Goal: Task Accomplishment & Management: Use online tool/utility

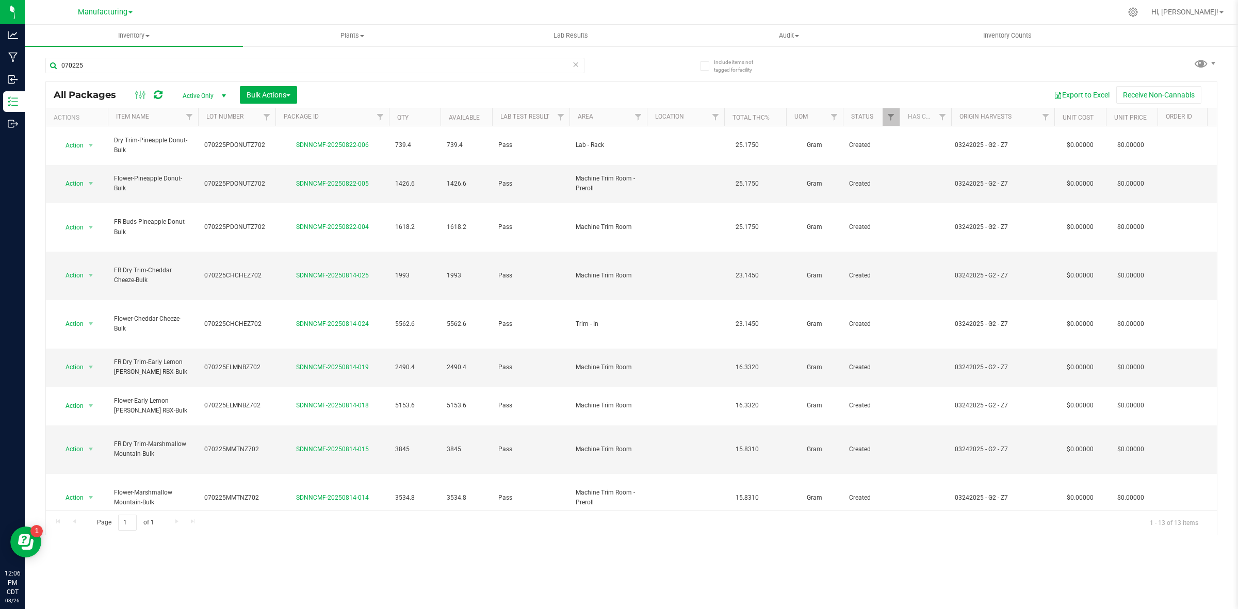
click at [574, 63] on icon at bounding box center [575, 64] width 7 height 12
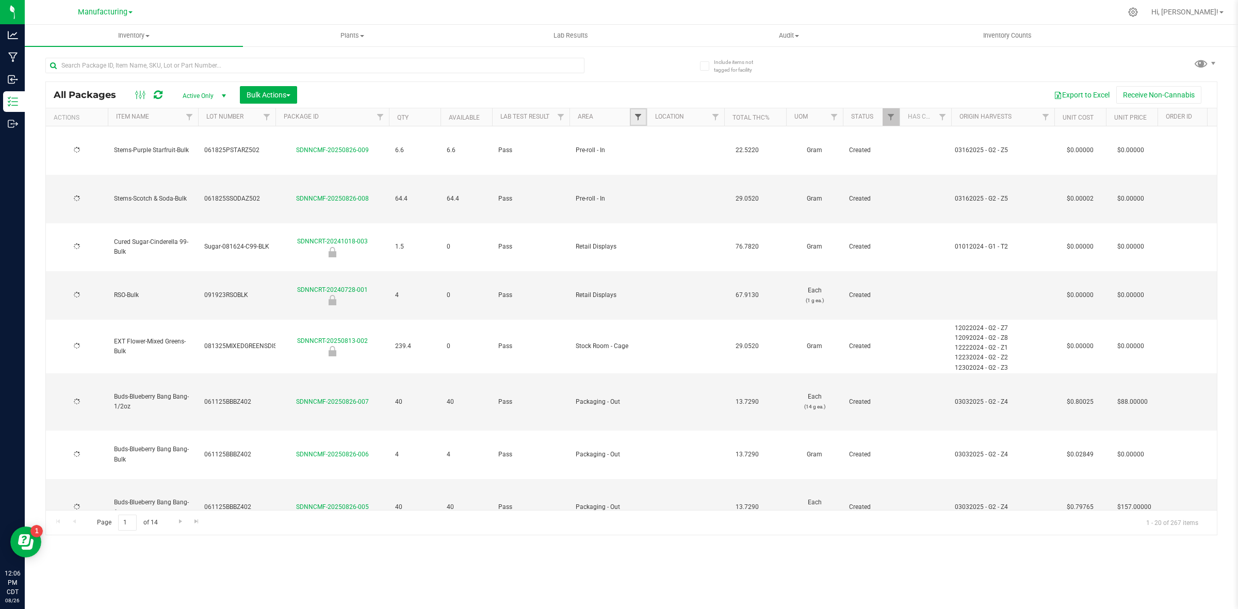
click at [639, 117] on span "Filter" at bounding box center [638, 117] width 8 height 8
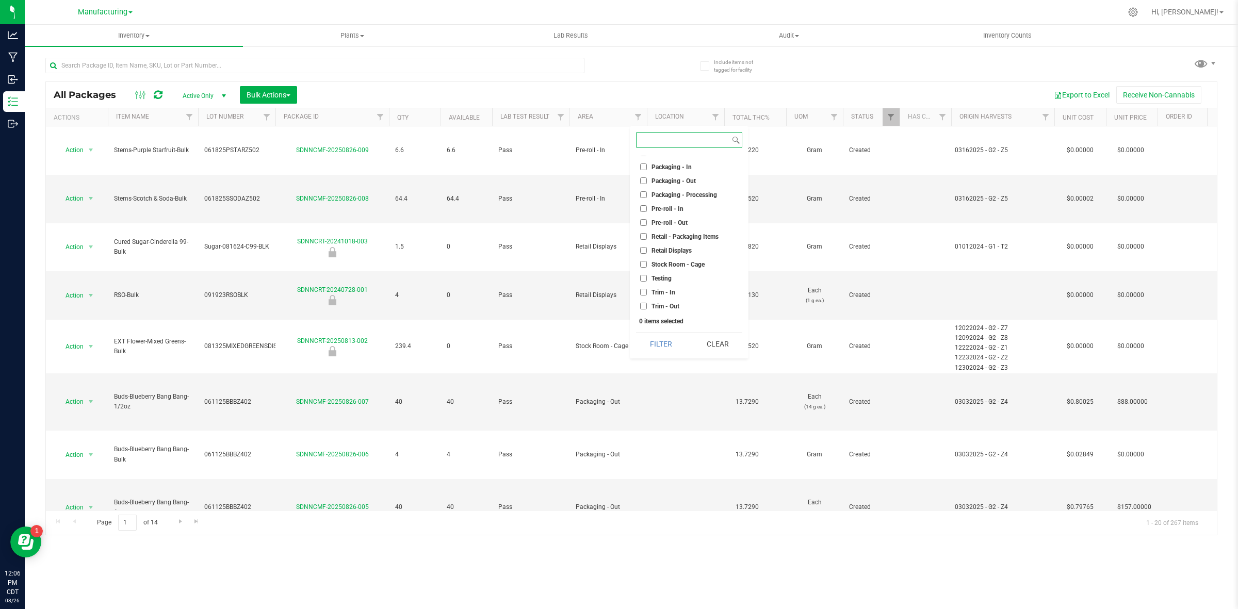
scroll to position [222, 0]
click at [674, 185] on li "Machine Trim Room" at bounding box center [689, 189] width 106 height 11
click at [652, 189] on span "Machine Trim Room" at bounding box center [680, 190] width 56 height 6
click at [647, 189] on input "Machine Trim Room" at bounding box center [643, 189] width 7 height 7
checkbox input "true"
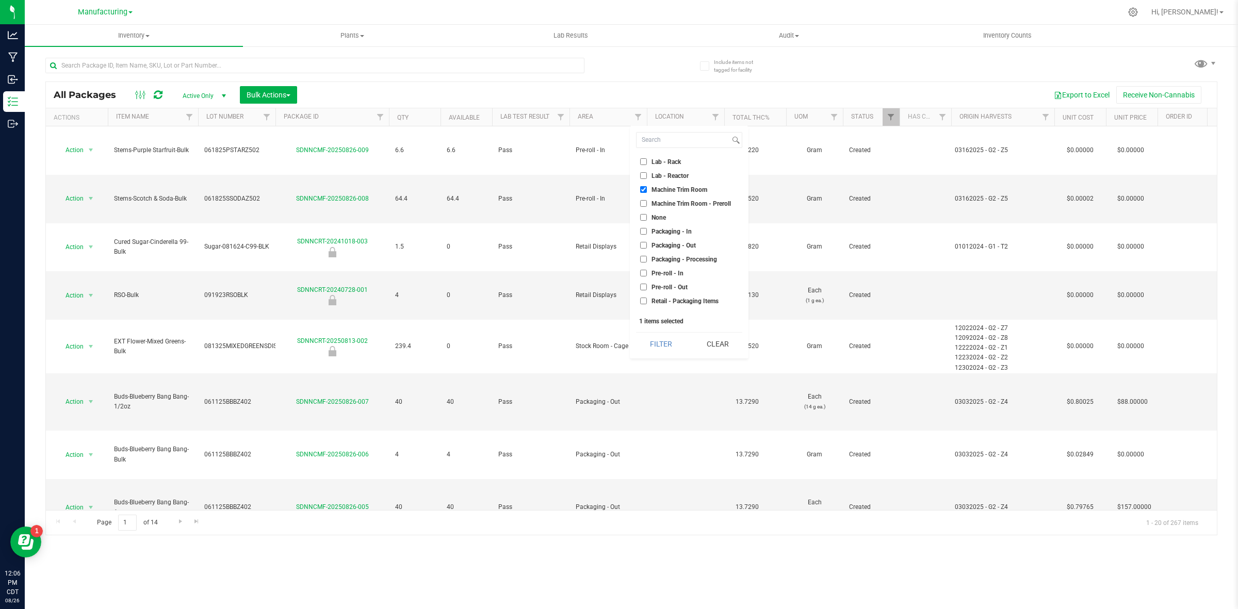
click at [648, 201] on label "Machine Trim Room - Preroll" at bounding box center [685, 203] width 91 height 7
click at [647, 201] on input "Machine Trim Room - Preroll" at bounding box center [643, 203] width 7 height 7
checkbox input "true"
click at [659, 343] on button "Filter" at bounding box center [661, 344] width 50 height 23
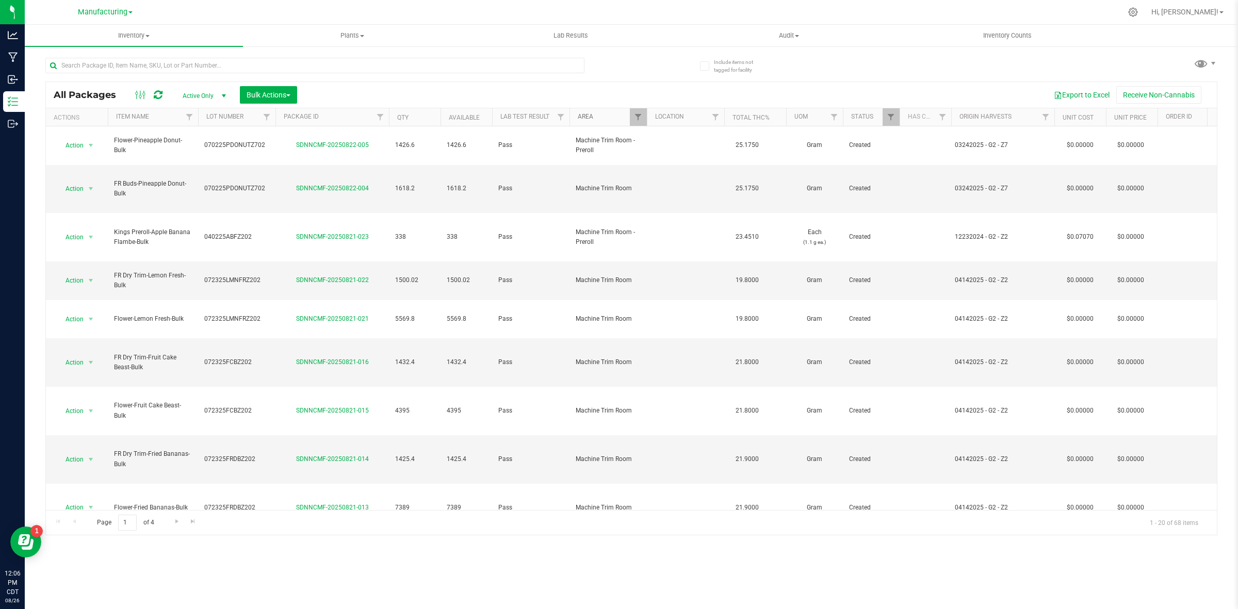
click at [589, 118] on link "Area" at bounding box center [585, 116] width 15 height 7
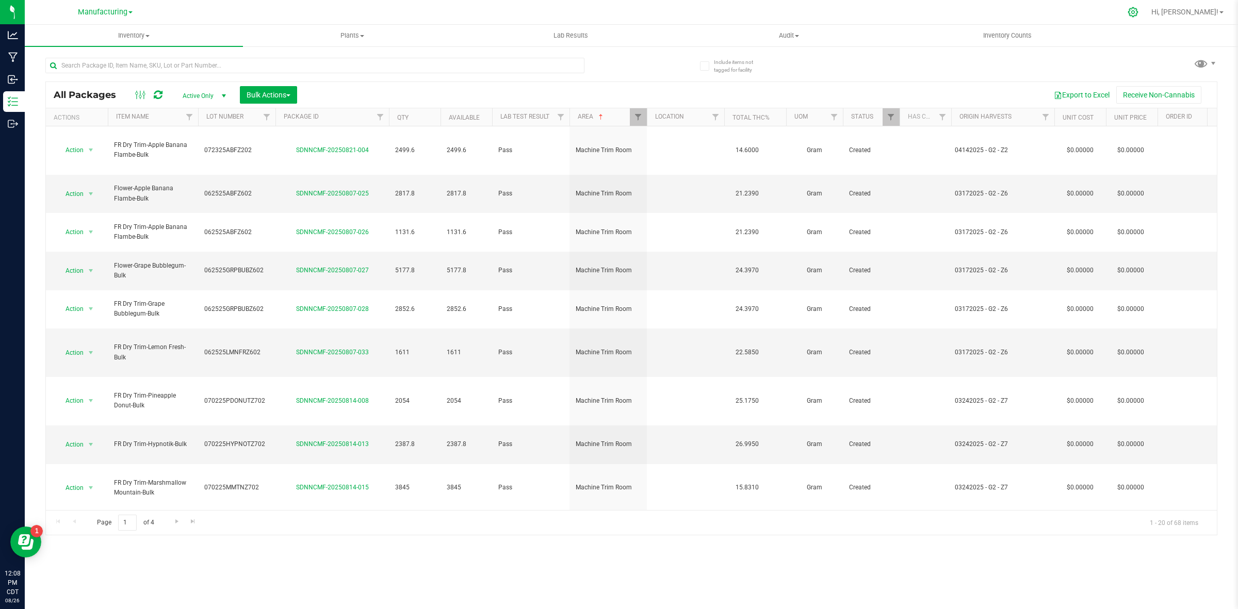
click at [1139, 14] on icon at bounding box center [1133, 12] width 11 height 11
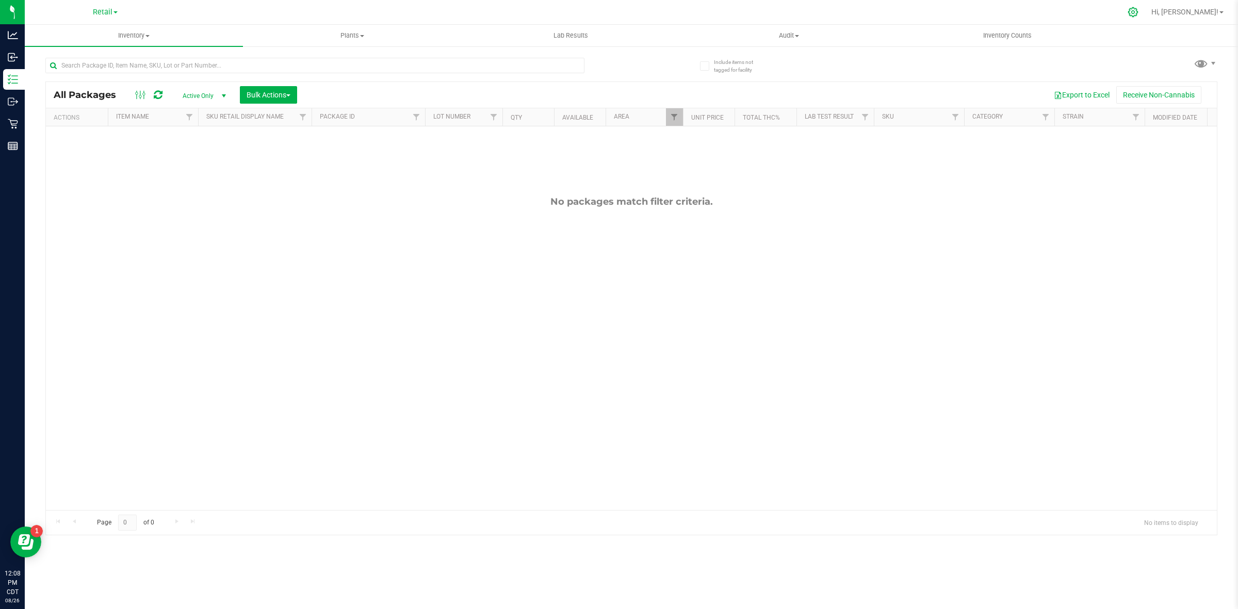
click at [1139, 14] on icon at bounding box center [1133, 12] width 11 height 11
click at [1139, 10] on icon at bounding box center [1133, 12] width 11 height 11
click at [1139, 8] on icon at bounding box center [1133, 12] width 11 height 11
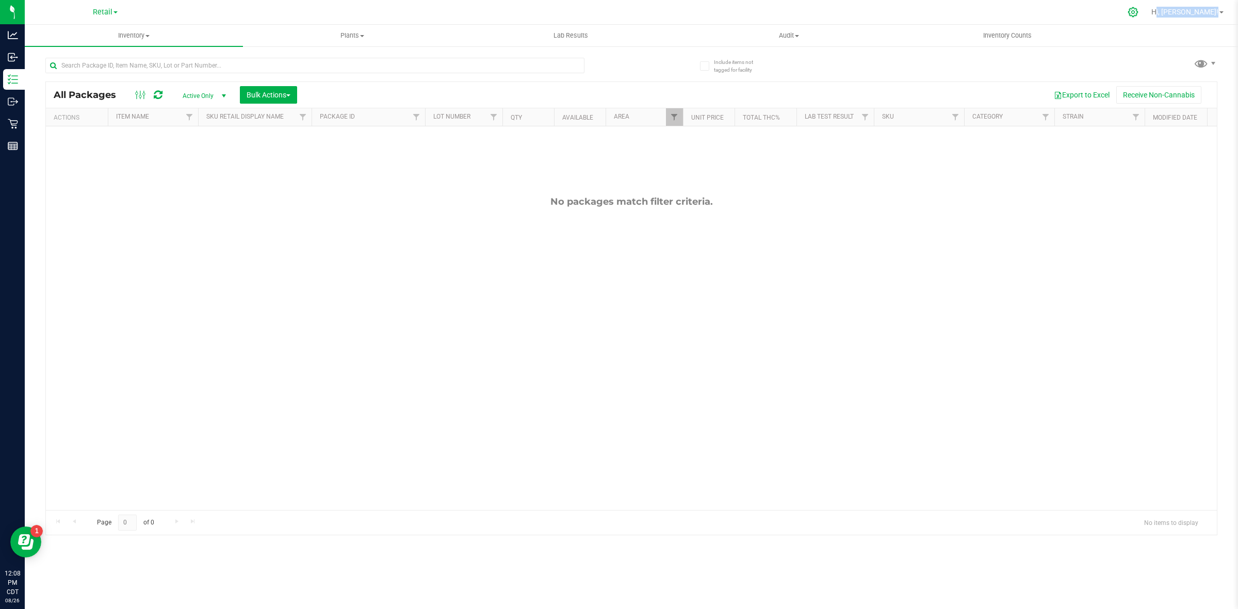
click at [1139, 8] on icon at bounding box center [1133, 12] width 11 height 11
click at [1044, 202] on div "No packages match filter criteria." at bounding box center [631, 201] width 1171 height 11
click at [1147, 18] on div at bounding box center [1134, 12] width 26 height 22
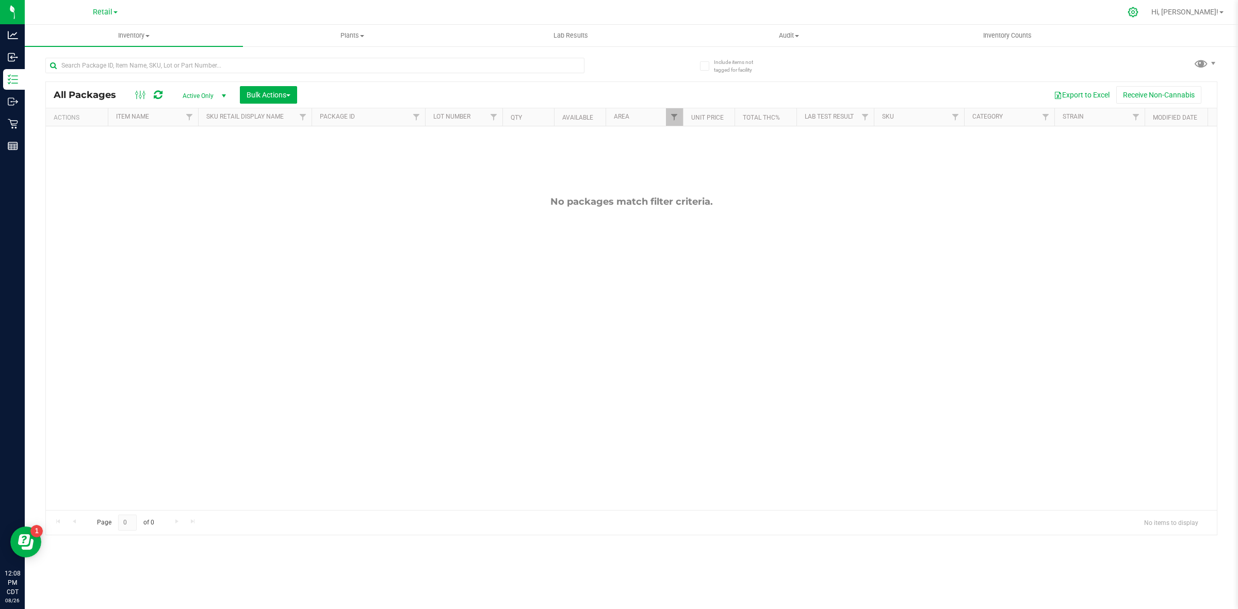
click at [1139, 14] on icon at bounding box center [1133, 12] width 11 height 11
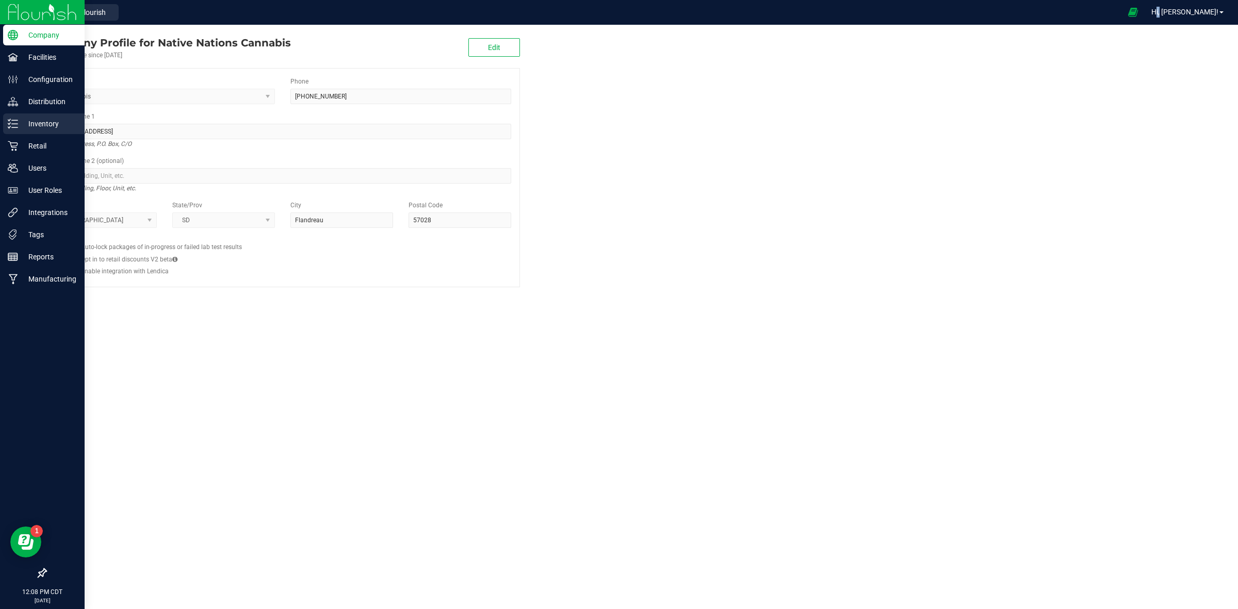
click at [37, 123] on p "Inventory" at bounding box center [49, 124] width 62 height 12
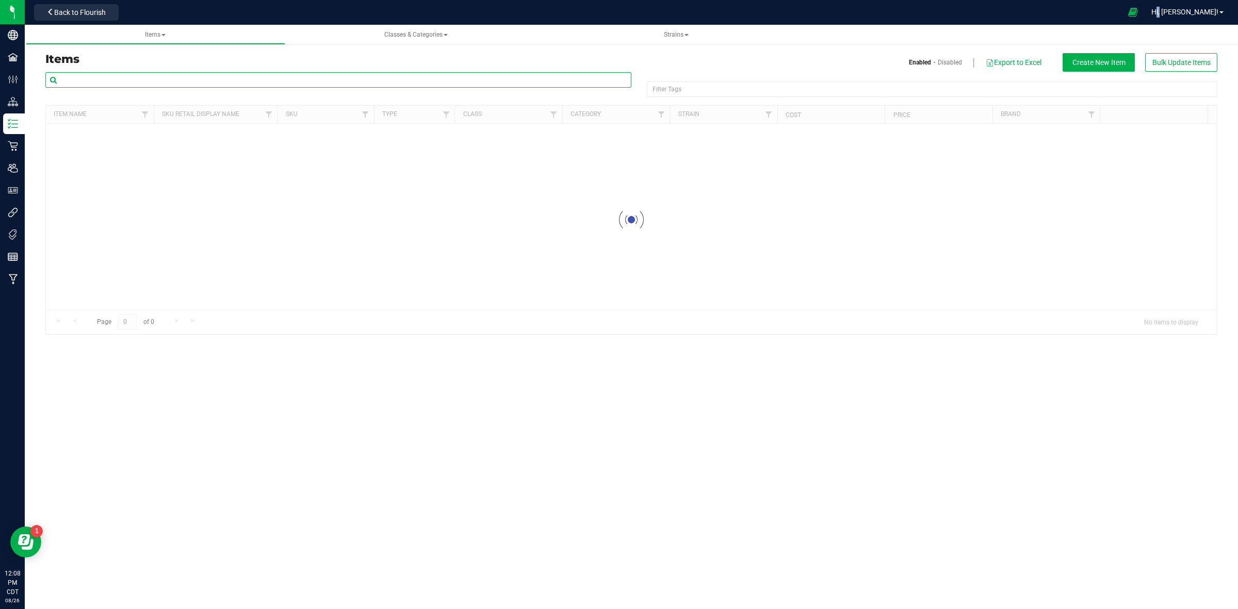
click at [230, 79] on input "text" at bounding box center [338, 79] width 586 height 15
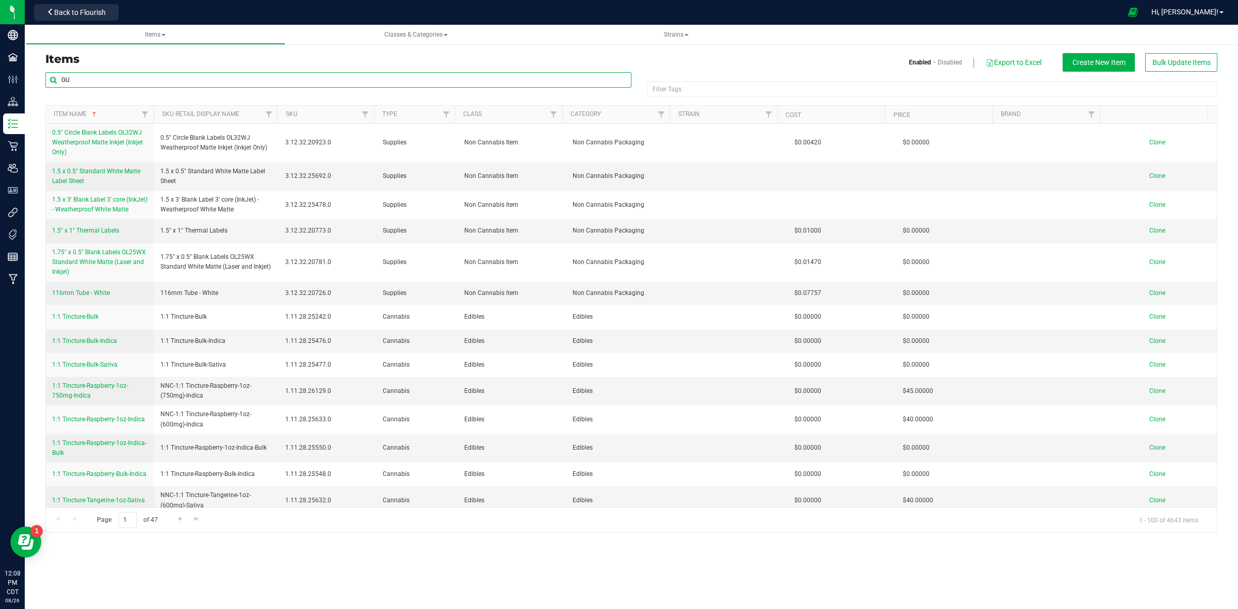
type input "G"
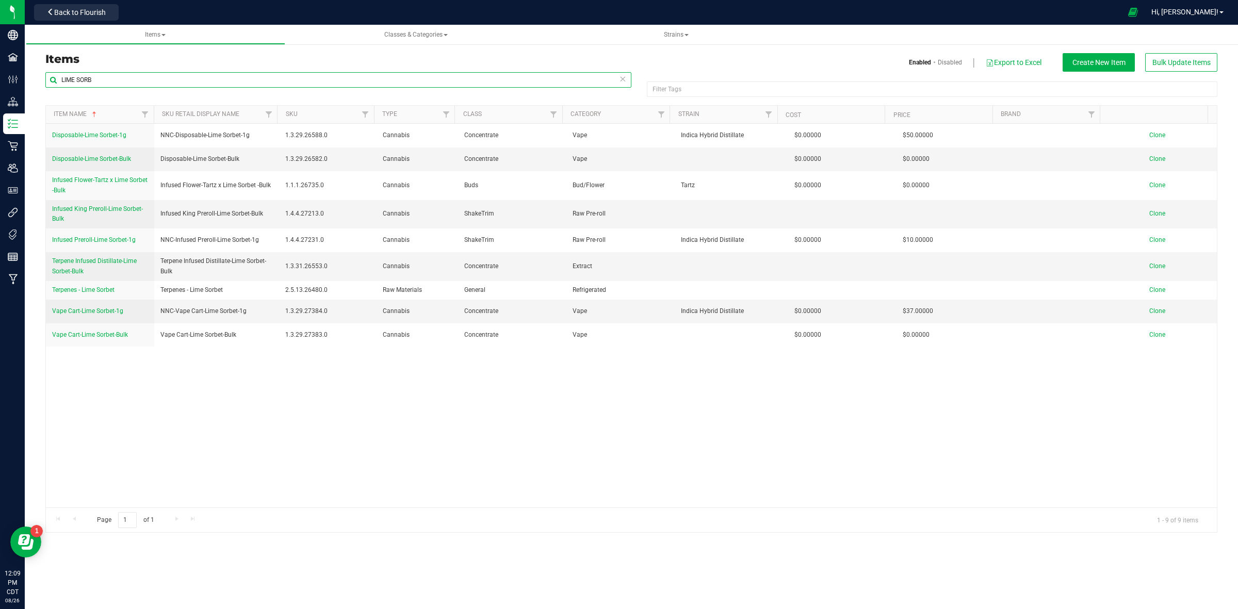
type input "LIME SORB"
click at [54, 8] on icon at bounding box center [50, 11] width 7 height 7
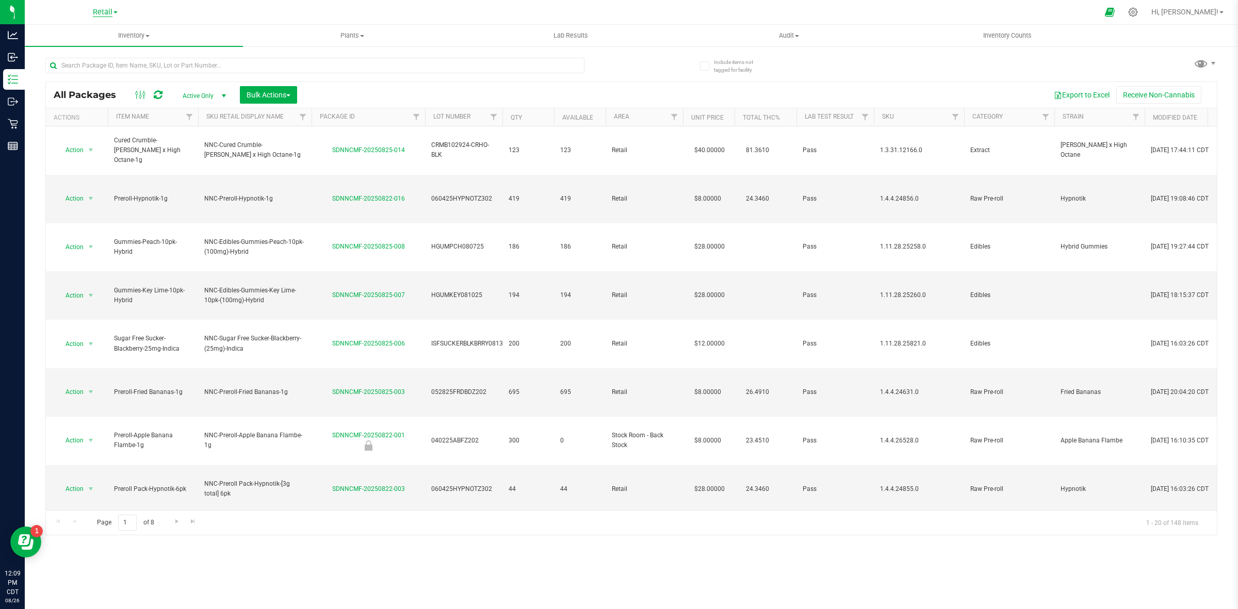
click at [99, 14] on span "Retail" at bounding box center [103, 12] width 20 height 9
click at [91, 45] on link "Manufacturing" at bounding box center [105, 50] width 151 height 14
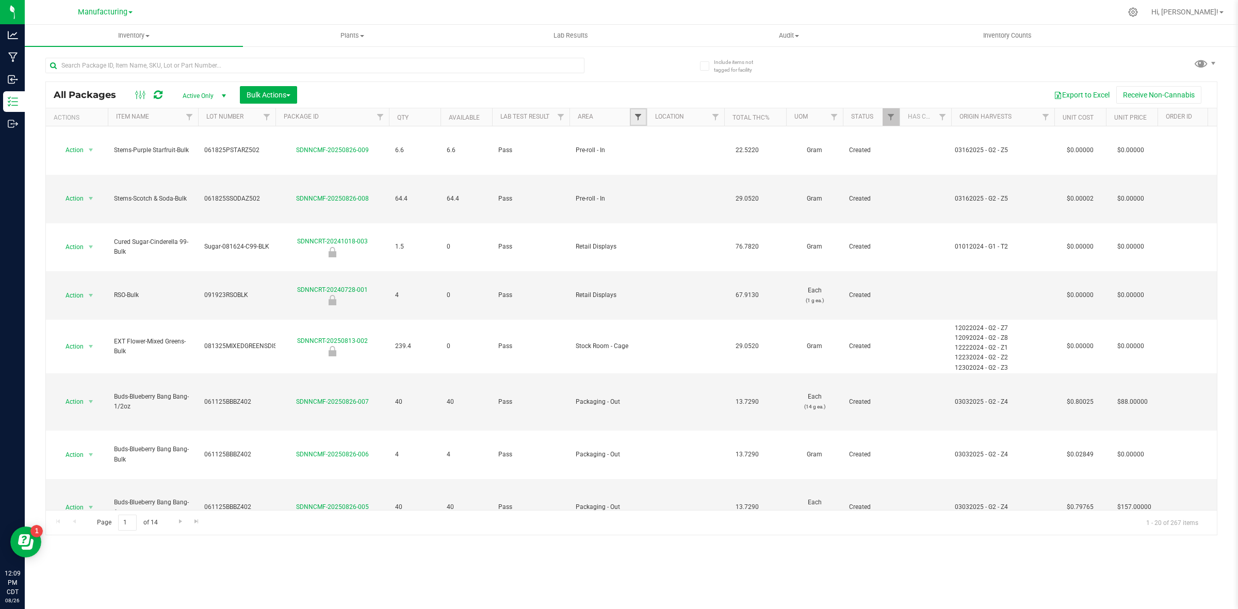
click at [635, 114] on span "Filter" at bounding box center [638, 117] width 8 height 8
click at [659, 272] on span "Lab - Cage #1" at bounding box center [671, 273] width 39 height 6
click at [647, 272] on input "Lab - Cage #1" at bounding box center [643, 272] width 7 height 7
checkbox input "true"
click at [657, 282] on li "Lab - Cage #2" at bounding box center [689, 286] width 106 height 11
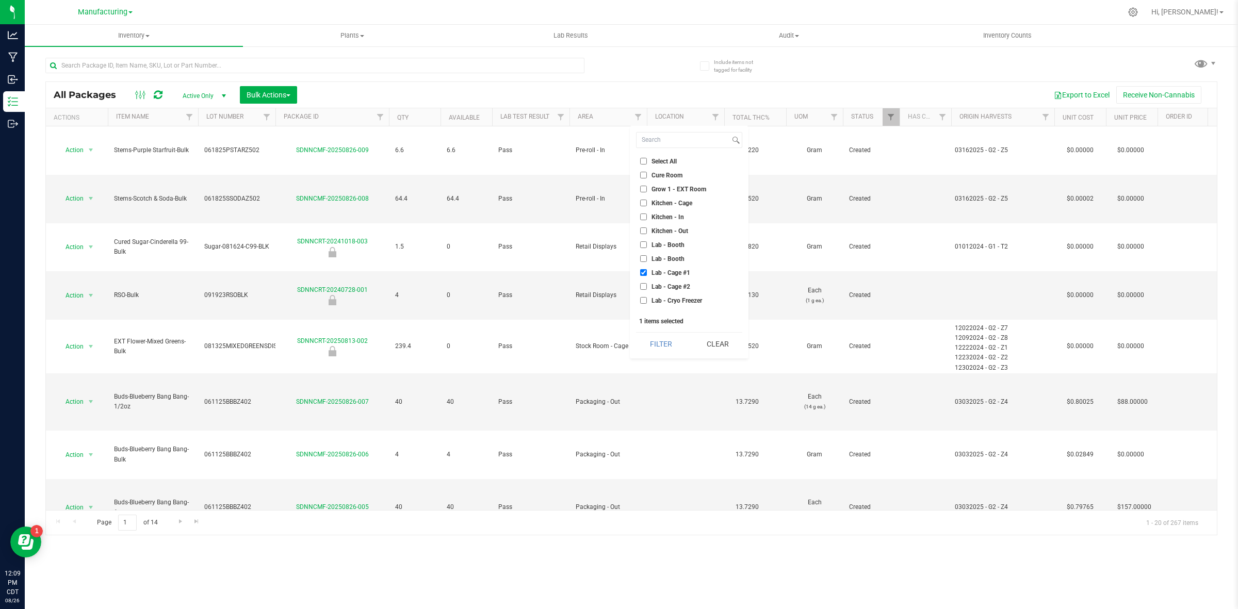
click at [656, 285] on span "Lab - Cage #2" at bounding box center [671, 287] width 39 height 6
click at [647, 285] on input "Lab - Cage #2" at bounding box center [643, 286] width 7 height 7
checkbox input "true"
click at [655, 208] on span "Packaging - Out" at bounding box center [674, 210] width 44 height 6
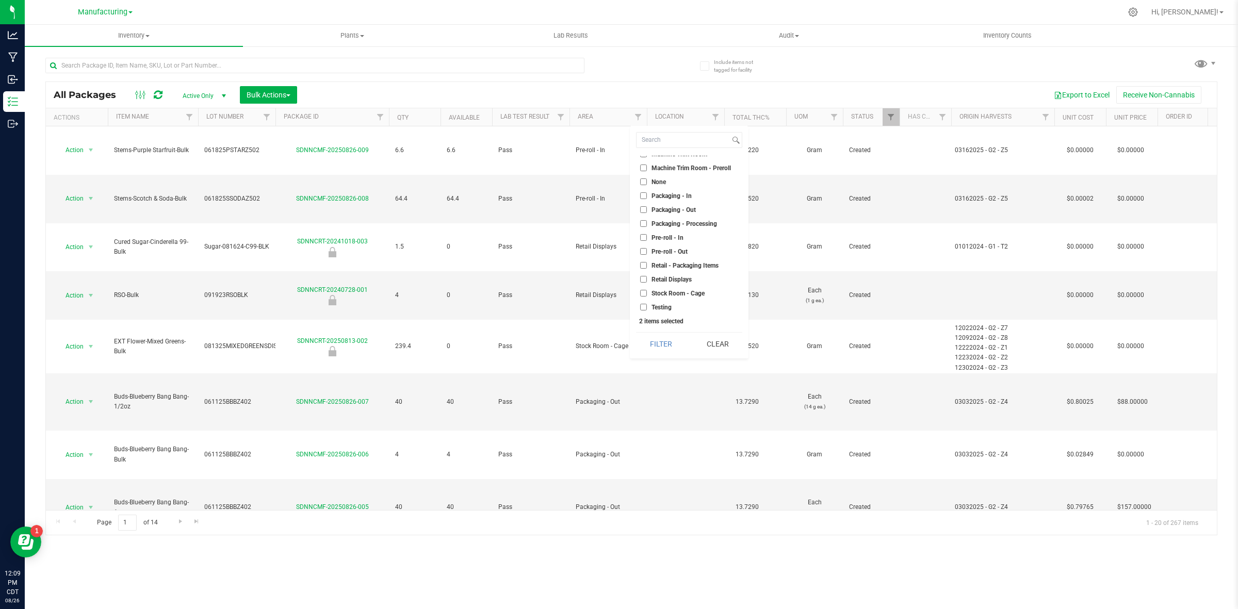
click at [647, 208] on input "Packaging - Out" at bounding box center [643, 209] width 7 height 7
click at [661, 351] on button "Filter" at bounding box center [661, 344] width 50 height 23
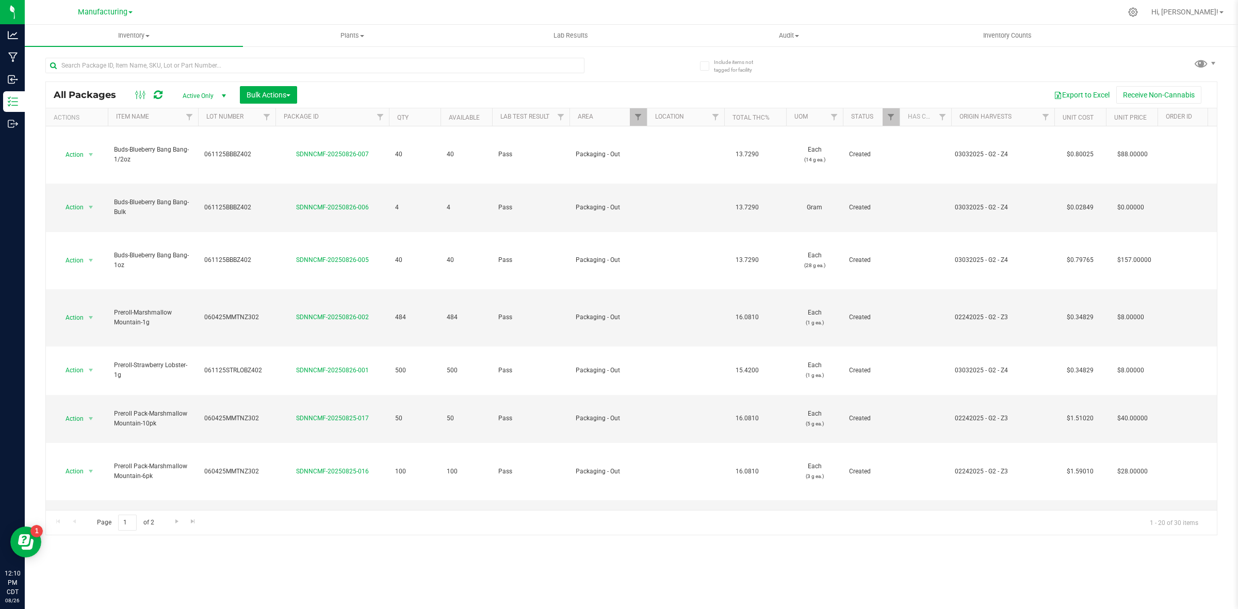
click at [151, 118] on th "Item Name" at bounding box center [153, 117] width 90 height 18
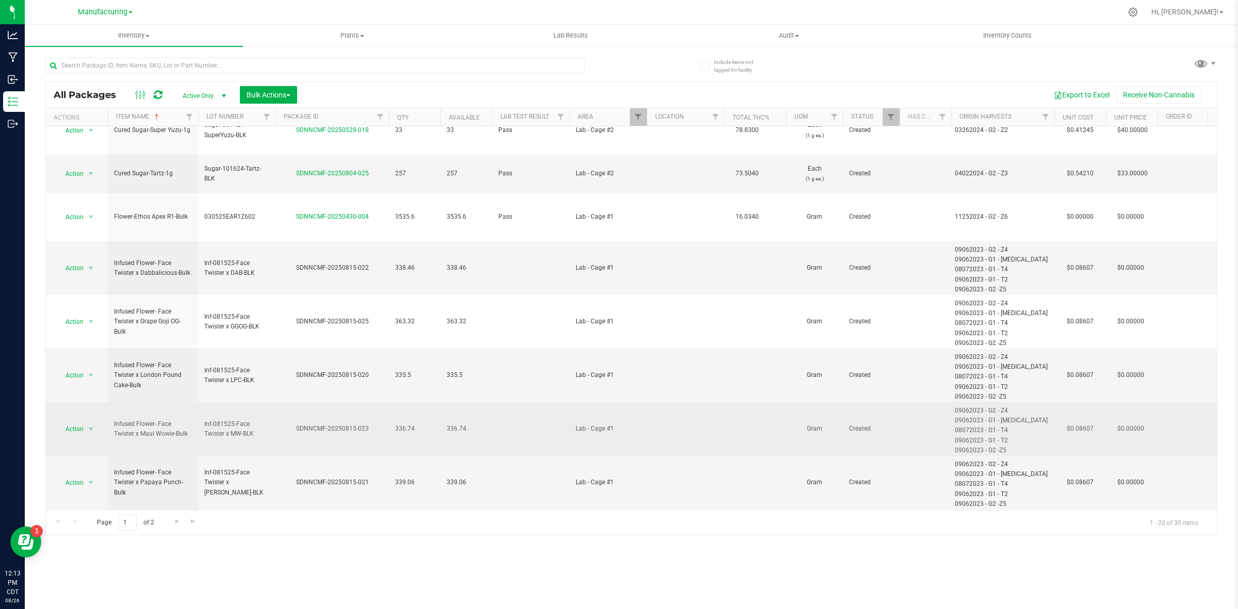
scroll to position [579, 0]
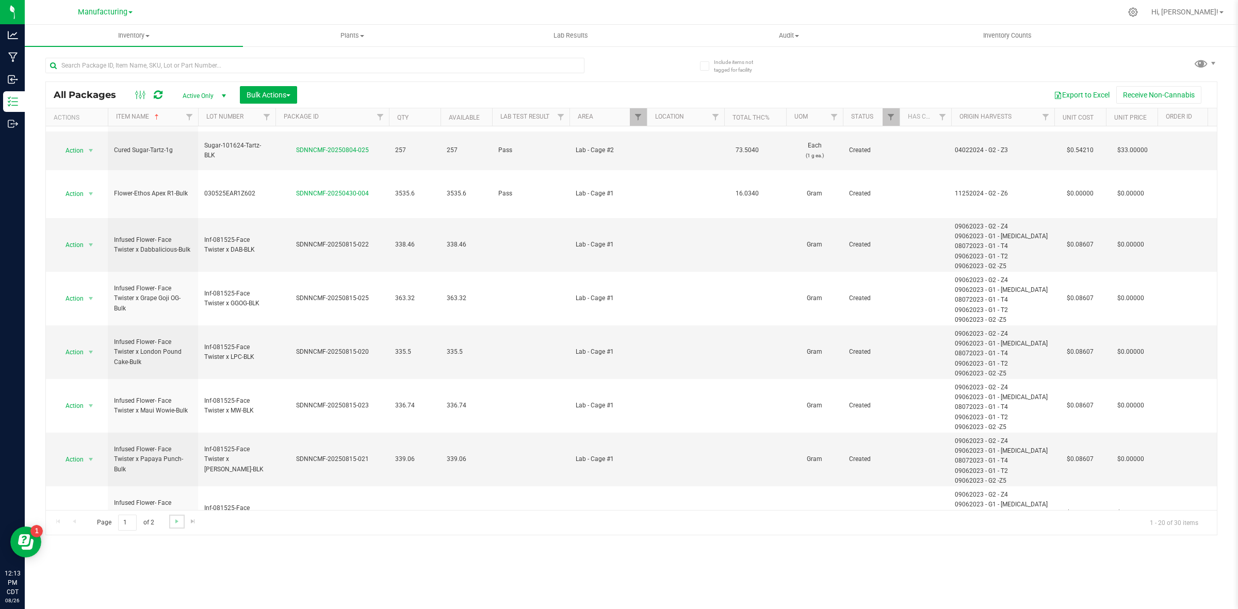
click at [176, 516] on link "Go to the next page" at bounding box center [176, 522] width 15 height 14
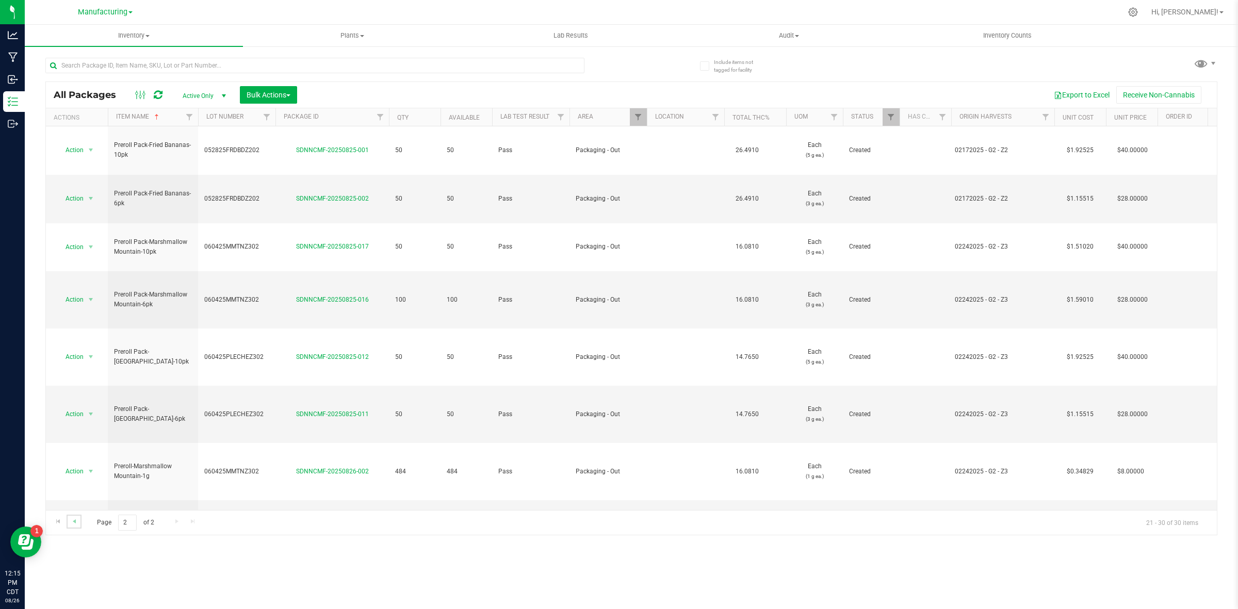
click at [78, 517] on link "Go to the previous page" at bounding box center [74, 522] width 15 height 14
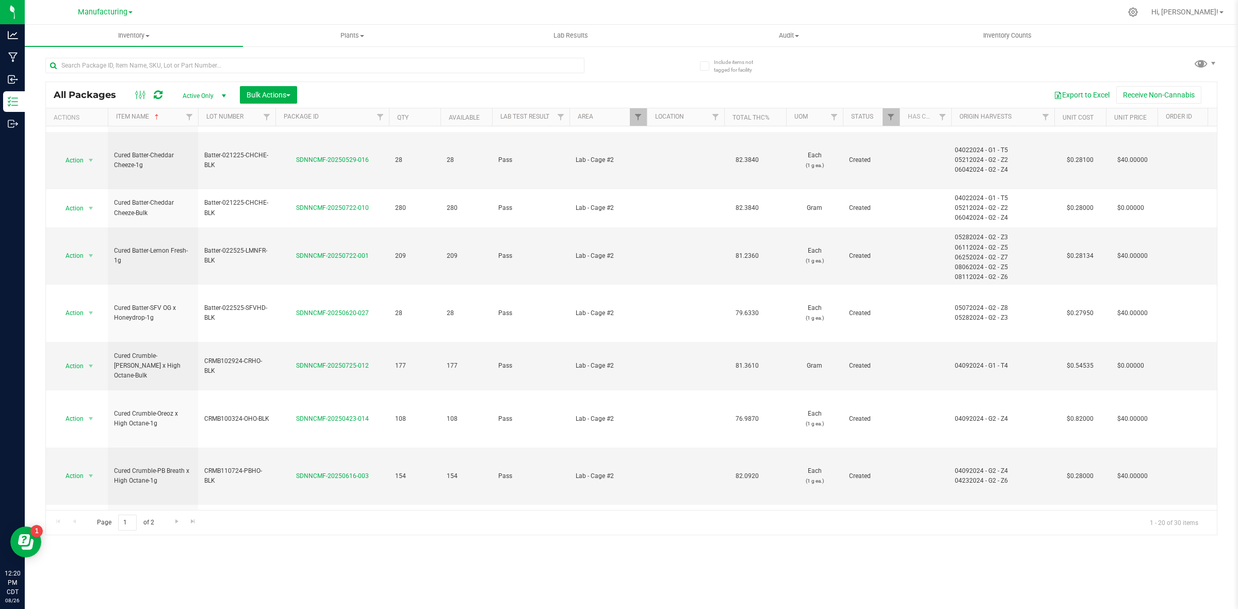
scroll to position [128, 0]
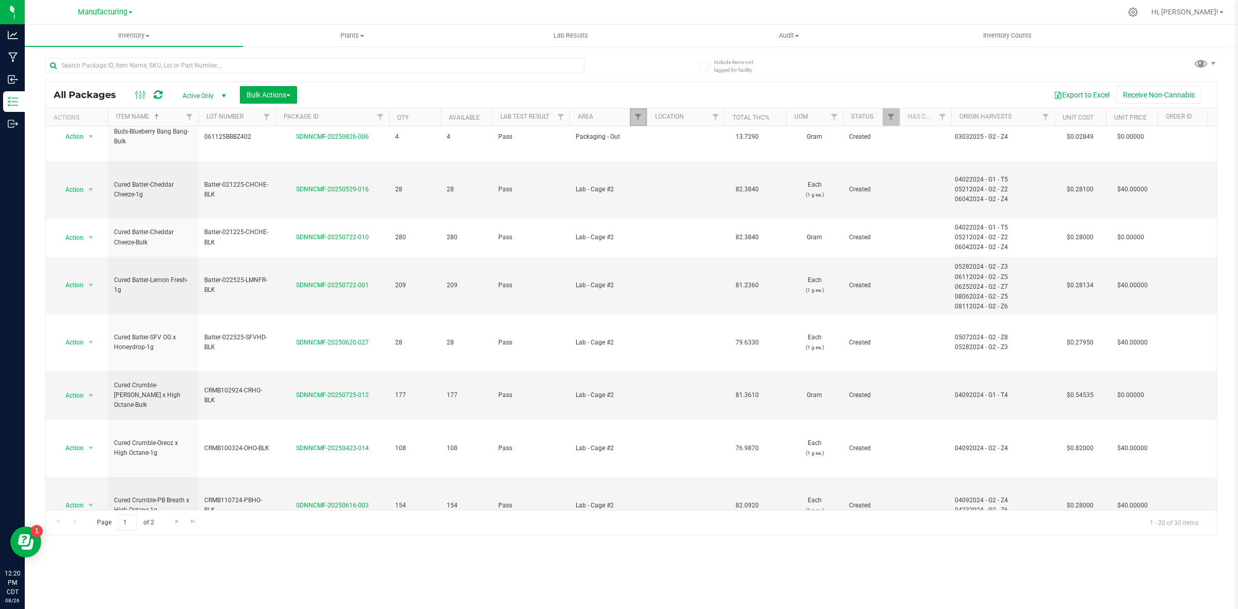
click at [638, 109] on link "Filter" at bounding box center [638, 117] width 17 height 18
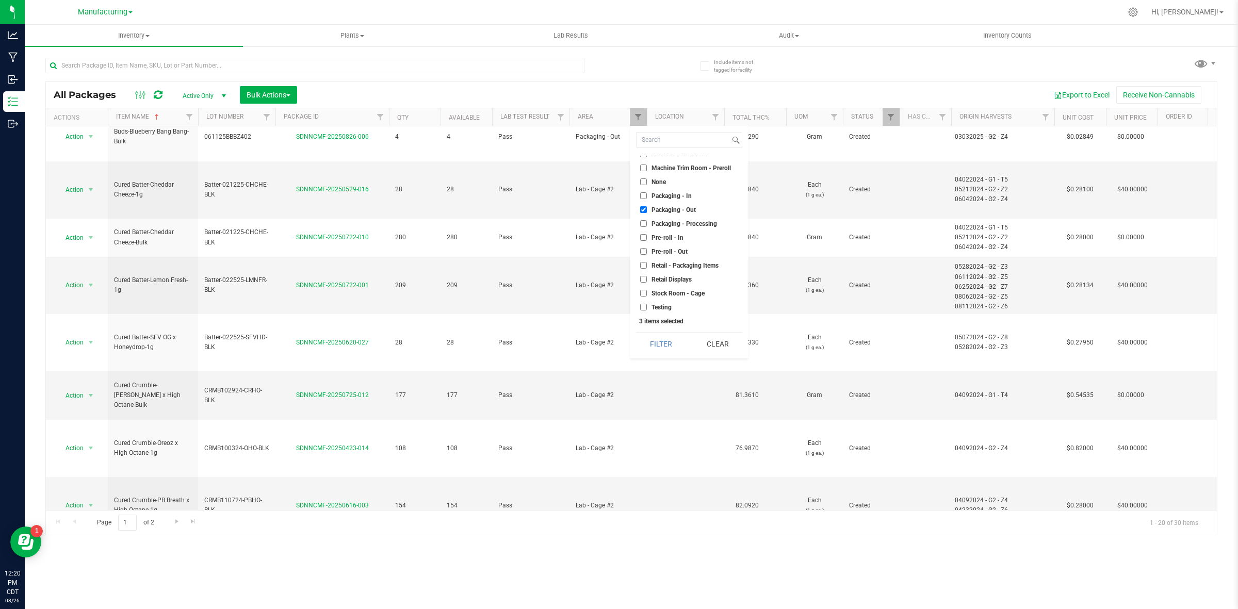
click at [647, 208] on input "Packaging - Out" at bounding box center [643, 209] width 7 height 7
checkbox input "false"
click at [649, 169] on label "Machine Trim Room - Preroll" at bounding box center [685, 168] width 91 height 7
click at [647, 169] on input "Machine Trim Room - Preroll" at bounding box center [643, 168] width 7 height 7
checkbox input "true"
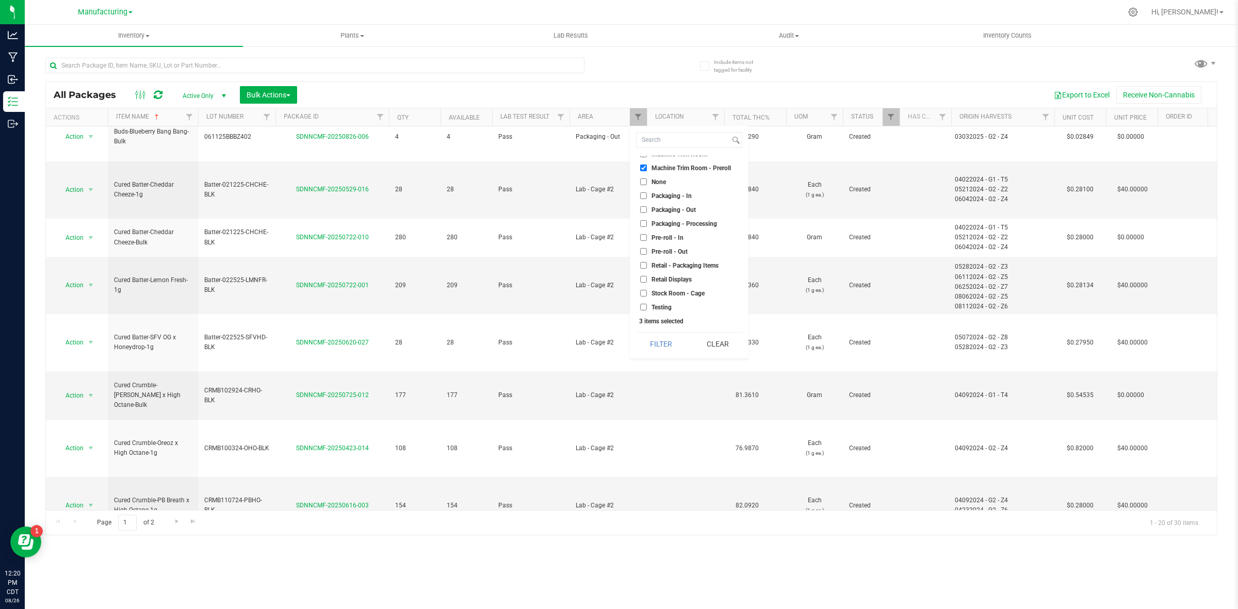
scroll to position [194, 0]
click at [656, 213] on li "Machine Trim Room" at bounding box center [689, 218] width 106 height 11
click at [655, 219] on span "Machine Trim Room" at bounding box center [680, 219] width 56 height 6
click at [647, 219] on input "Machine Trim Room" at bounding box center [643, 218] width 7 height 7
checkbox input "true"
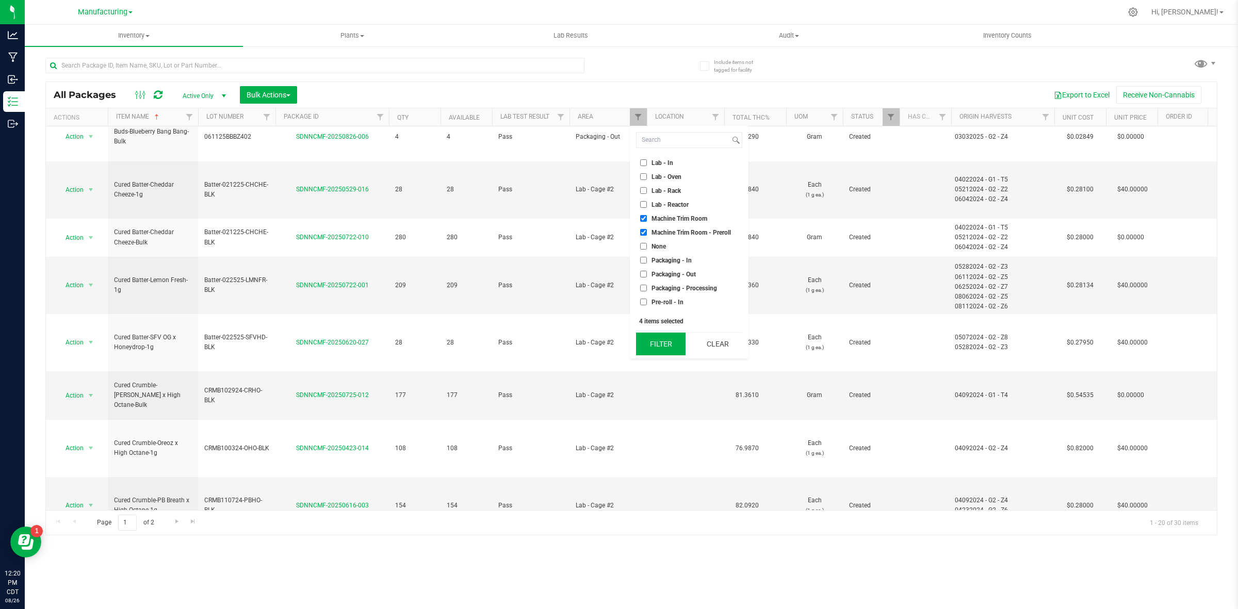
click at [657, 345] on button "Filter" at bounding box center [661, 344] width 50 height 23
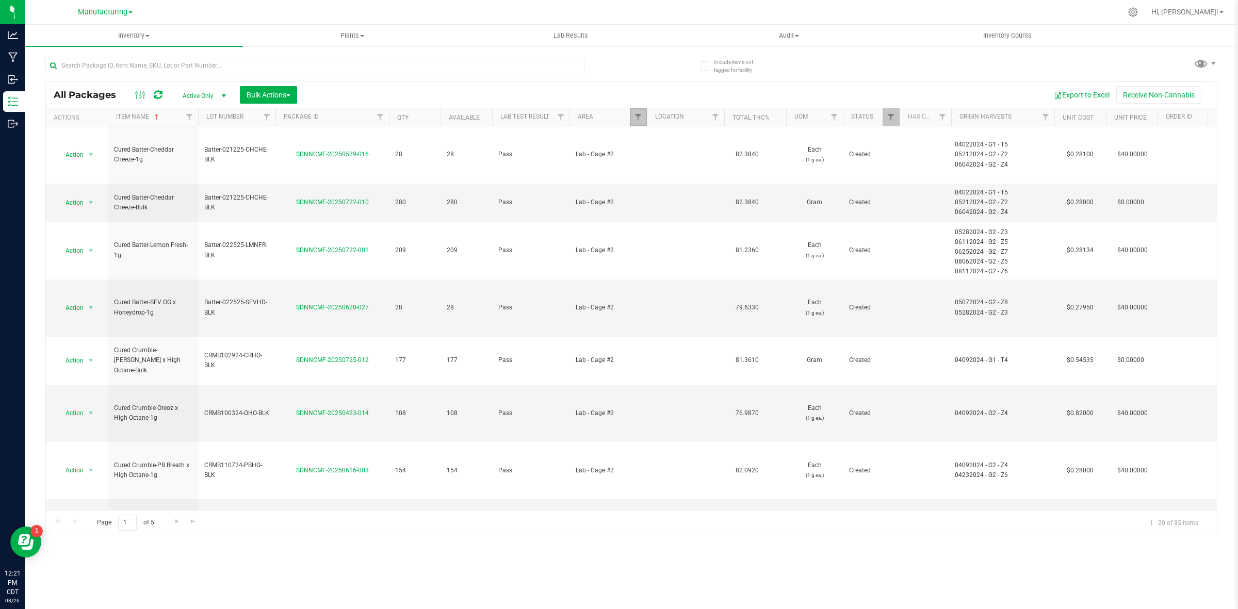
click at [633, 119] on link "Filter" at bounding box center [638, 117] width 17 height 18
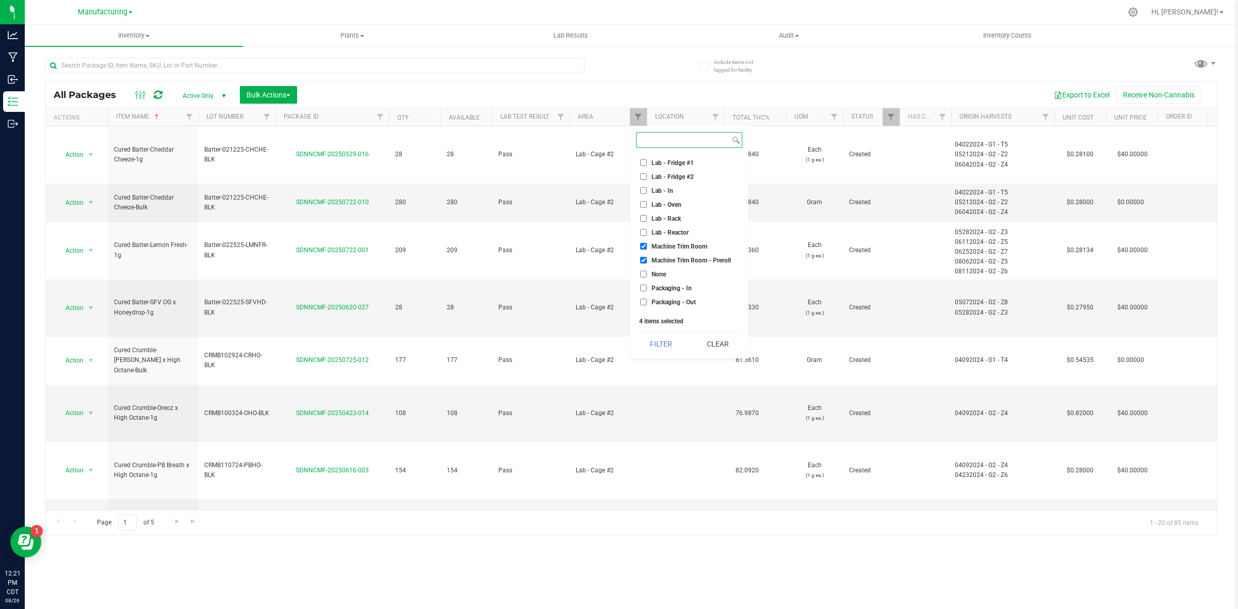
scroll to position [94, 0]
click at [662, 182] on li "Lab - Cage #1" at bounding box center [689, 178] width 106 height 11
click at [659, 190] on span "Lab - Cage #2" at bounding box center [671, 193] width 39 height 6
click at [647, 189] on input "Lab - Cage #2" at bounding box center [643, 192] width 7 height 7
checkbox input "false"
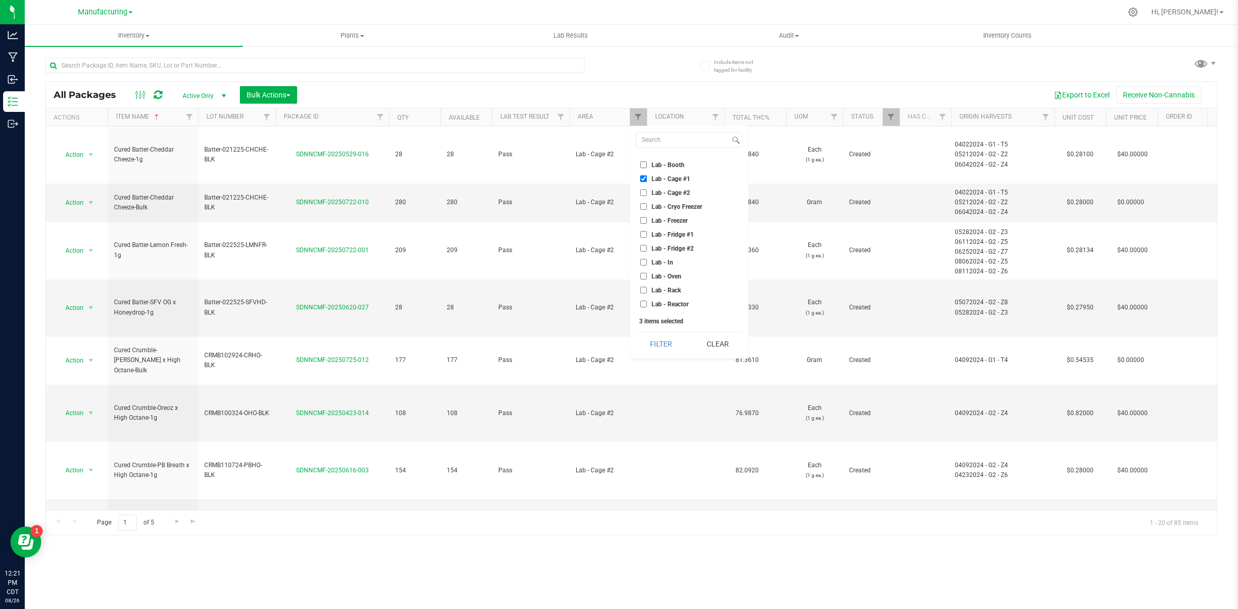
click at [659, 179] on span "Lab - Cage #1" at bounding box center [671, 179] width 39 height 6
click at [647, 179] on input "Lab - Cage #1" at bounding box center [643, 178] width 7 height 7
checkbox input "false"
click at [662, 338] on button "Filter" at bounding box center [661, 344] width 50 height 23
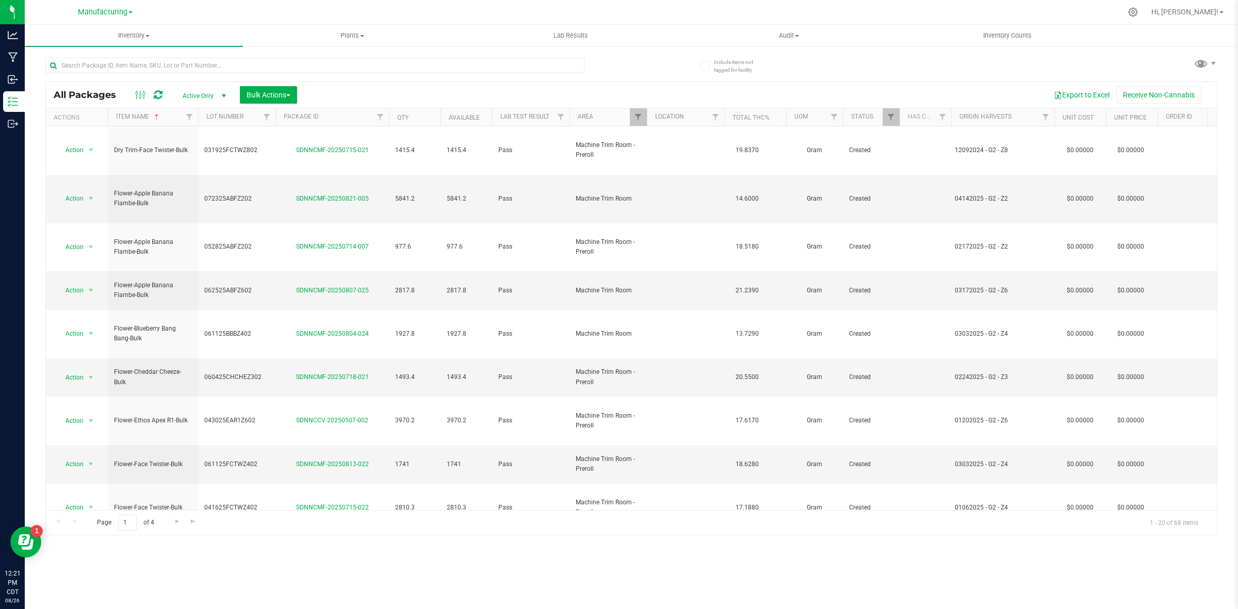
click at [584, 122] on th "Area" at bounding box center [608, 117] width 77 height 18
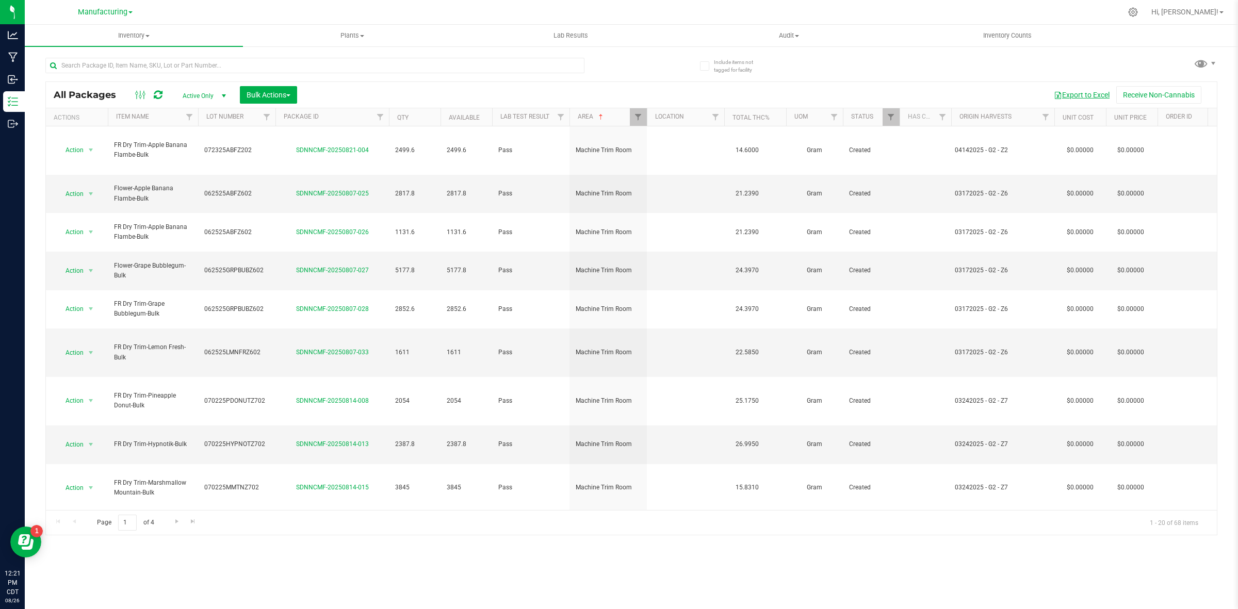
click at [1074, 90] on button "Export to Excel" at bounding box center [1082, 95] width 69 height 18
click at [1191, 9] on span "Hi, [PERSON_NAME]!" at bounding box center [1185, 12] width 67 height 8
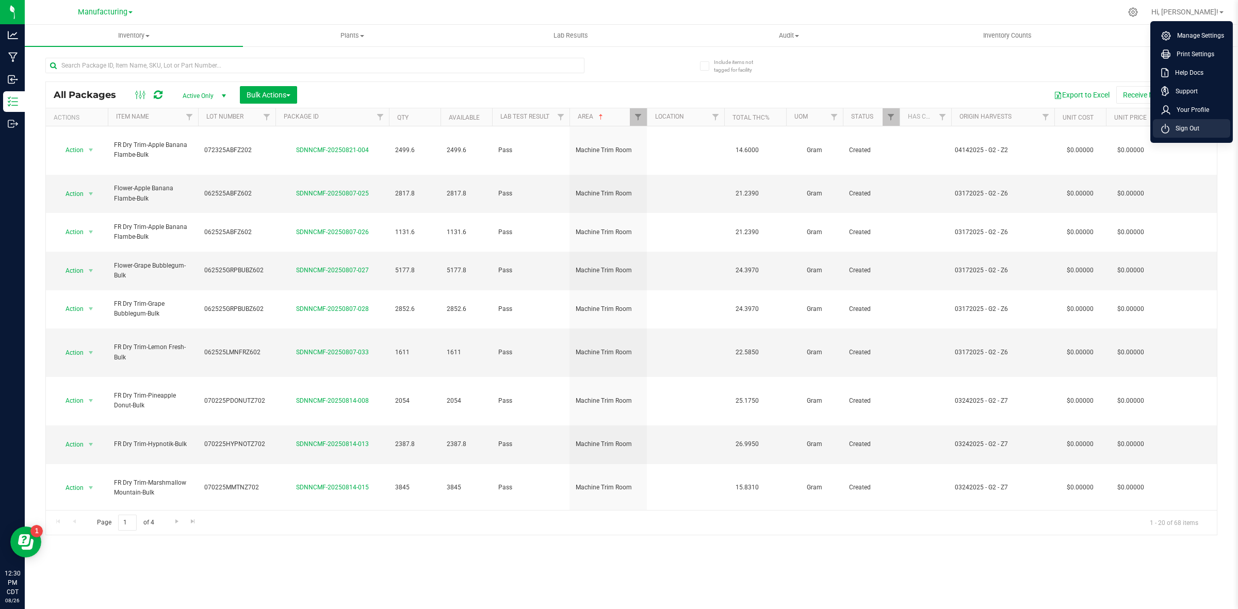
click at [1170, 125] on span "Sign Out" at bounding box center [1185, 128] width 30 height 10
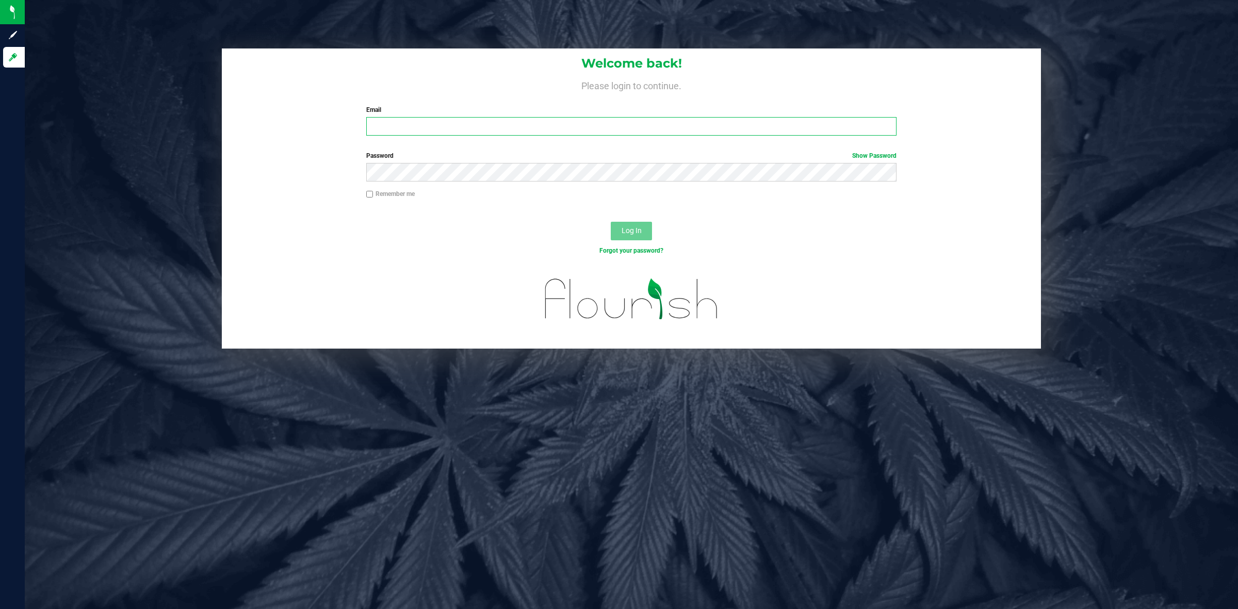
type input "[EMAIL_ADDRESS][PERSON_NAME][DOMAIN_NAME]"
